Goal: Information Seeking & Learning: Learn about a topic

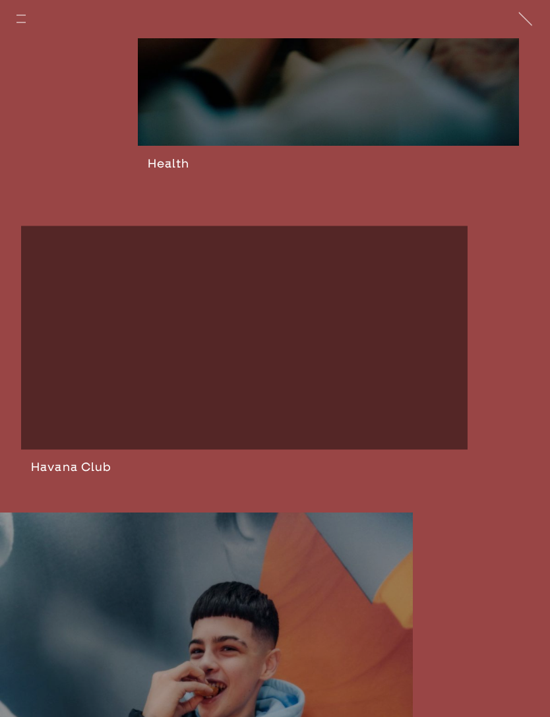
scroll to position [4063, 0]
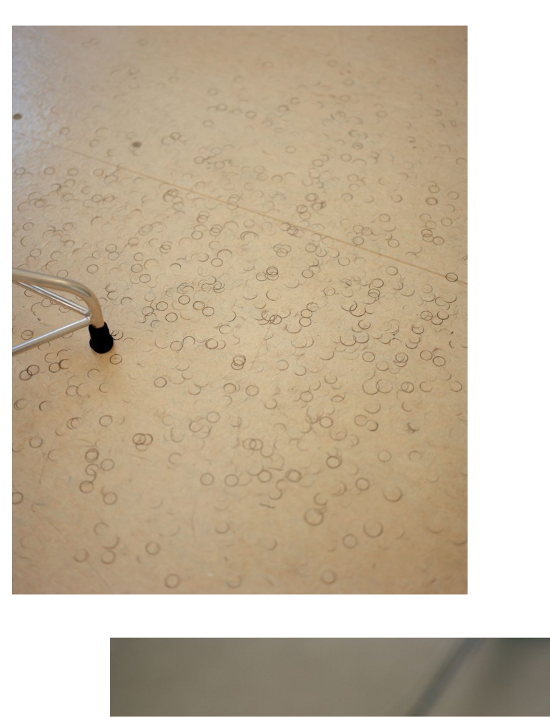
scroll to position [5283, 0]
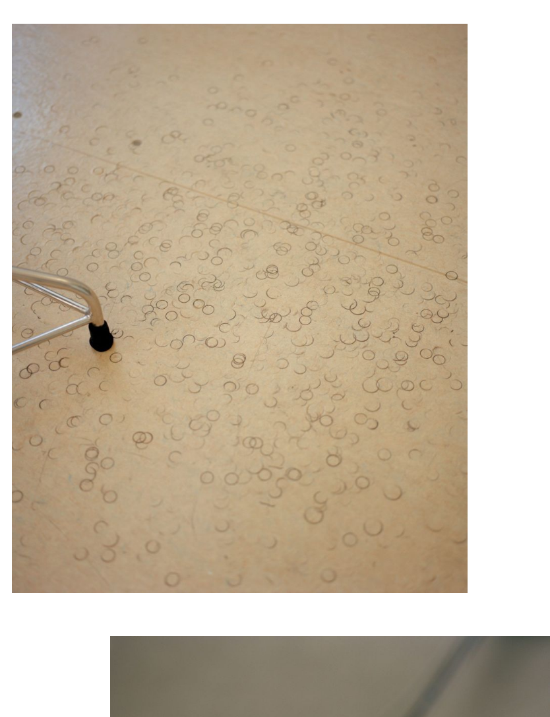
click at [404, 287] on img "button" at bounding box center [240, 309] width 456 height 570
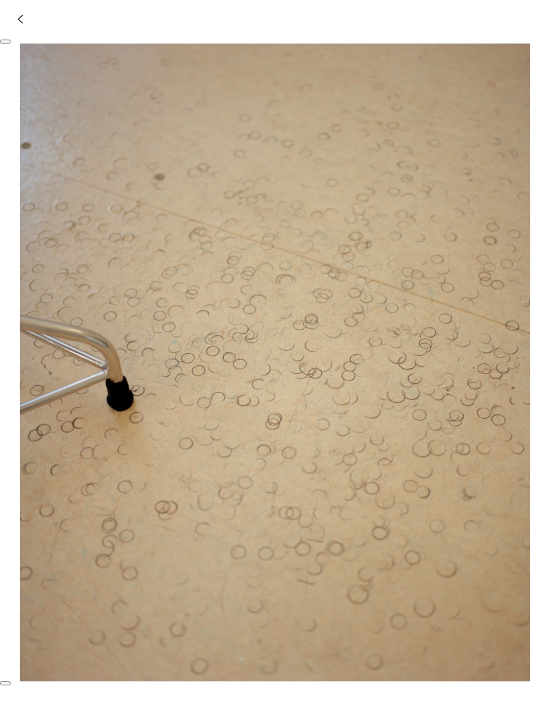
click at [17, 20] on icon "button" at bounding box center [20, 19] width 6 height 11
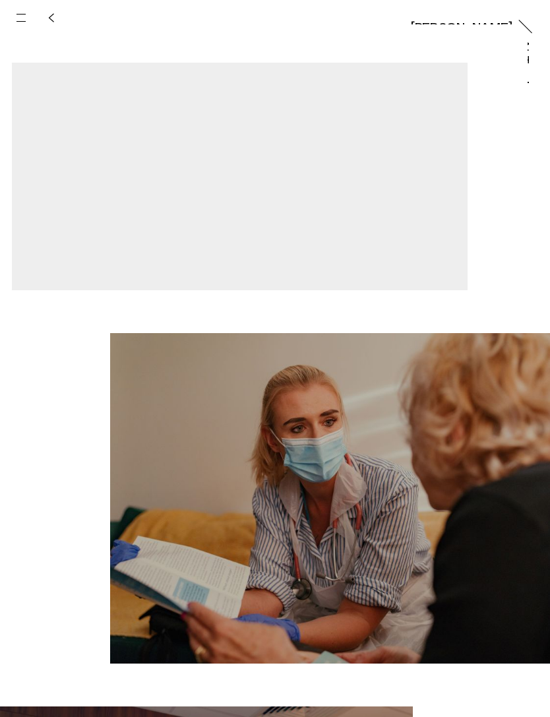
click at [48, 18] on icon at bounding box center [51, 18] width 6 height 11
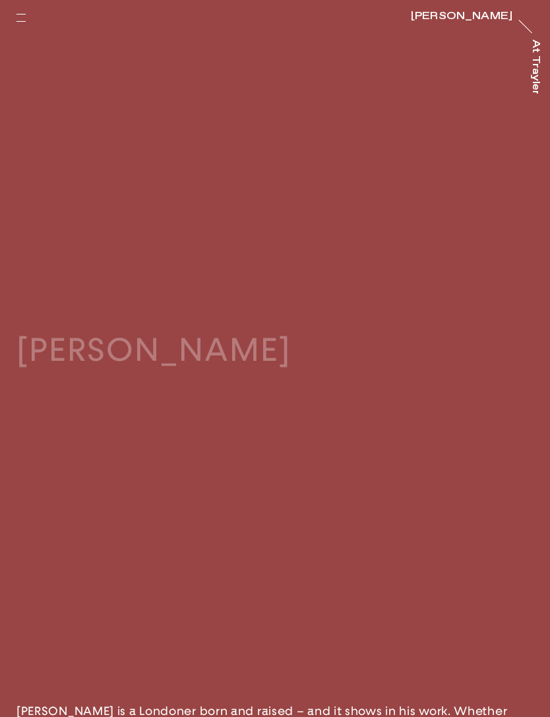
click at [24, 17] on button "button" at bounding box center [21, 17] width 29 height 29
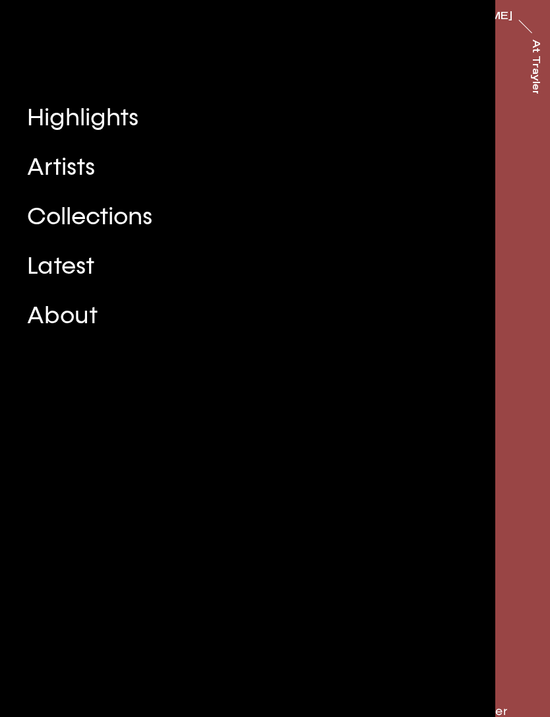
click at [545, 193] on button "Close" at bounding box center [275, 358] width 550 height 717
